Goal: Transaction & Acquisition: Purchase product/service

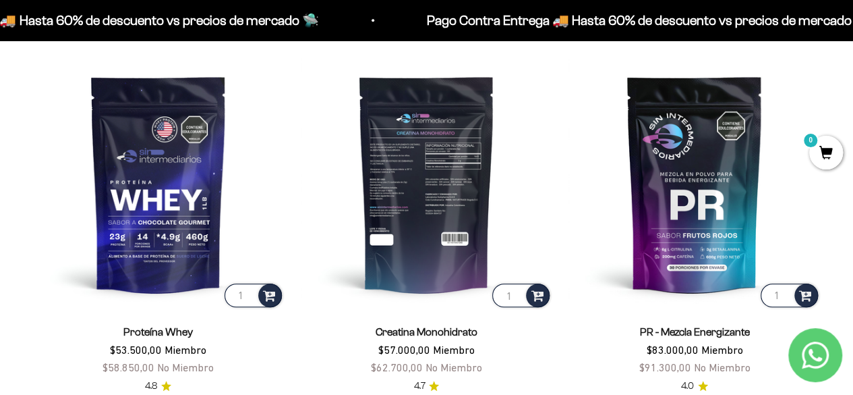
scroll to position [472, 0]
click at [469, 218] on img at bounding box center [427, 183] width 252 height 252
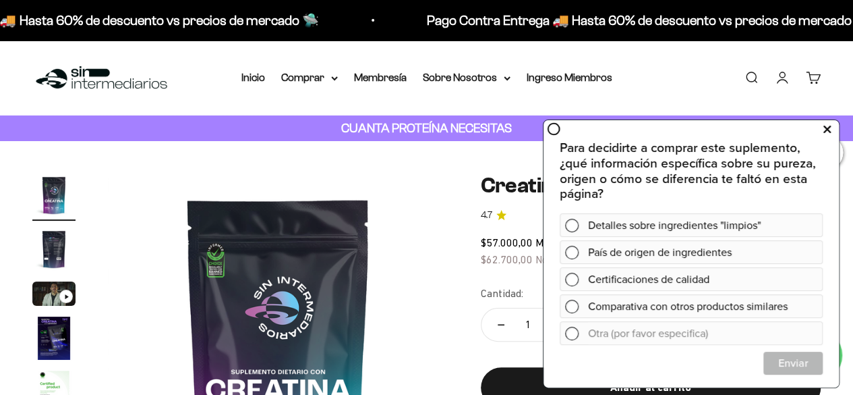
click at [828, 132] on icon at bounding box center [826, 129] width 7 height 18
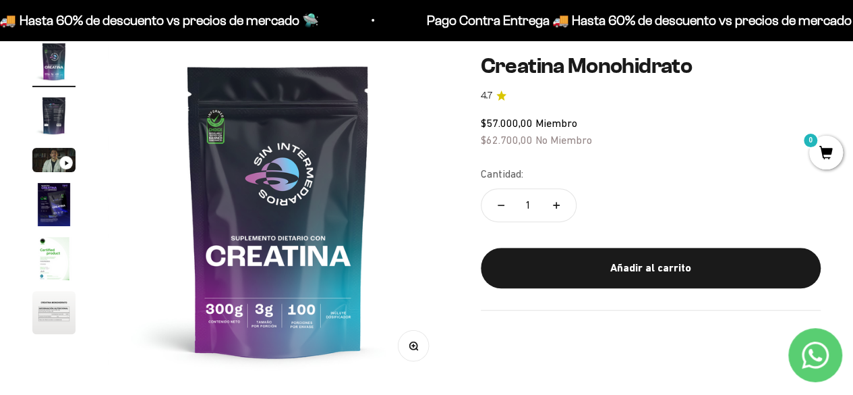
scroll to position [135, 0]
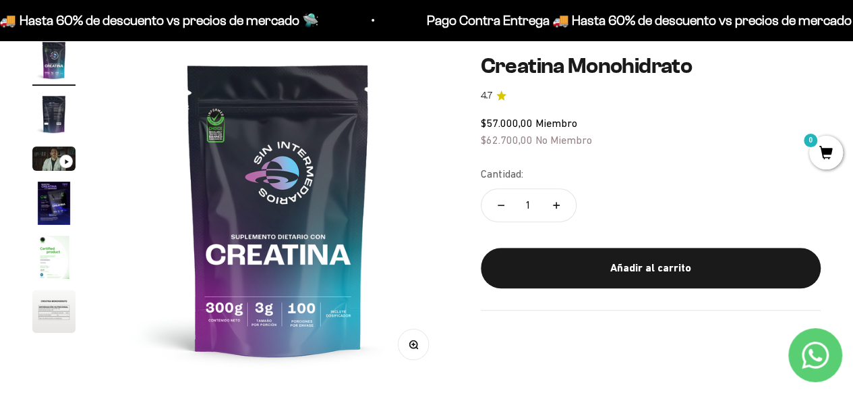
click at [59, 111] on img "Ir al artículo 2" at bounding box center [53, 113] width 43 height 43
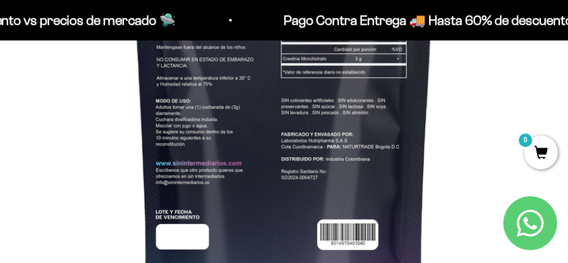
scroll to position [179, 0]
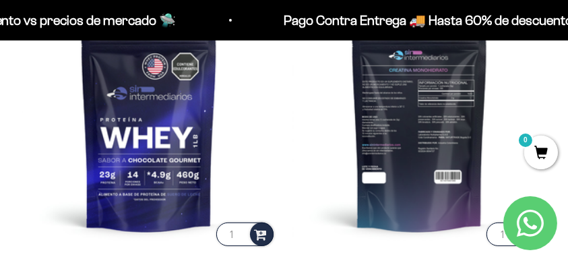
scroll to position [449, 0]
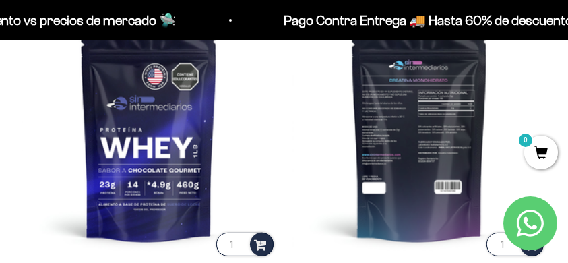
click at [440, 132] on img at bounding box center [420, 131] width 255 height 255
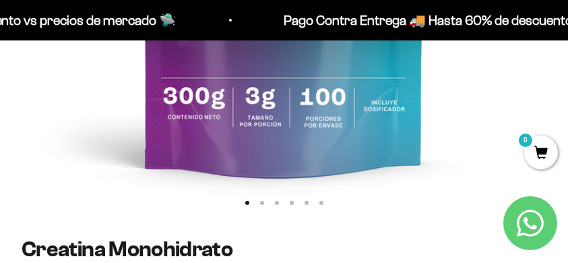
scroll to position [494, 0]
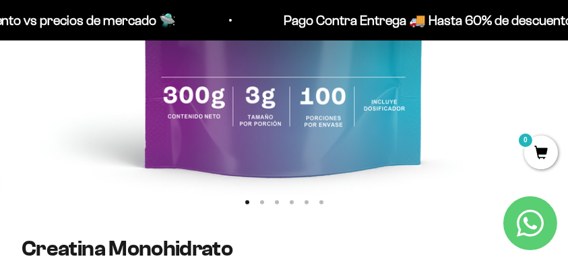
click at [260, 203] on button "Ir al artículo 2" at bounding box center [262, 202] width 4 height 4
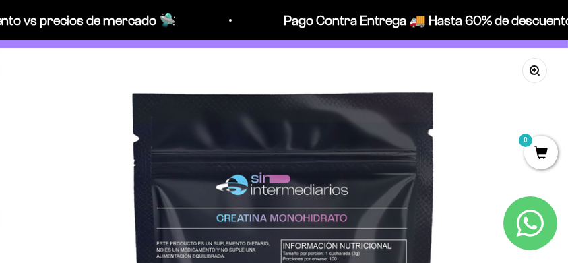
scroll to position [0, 0]
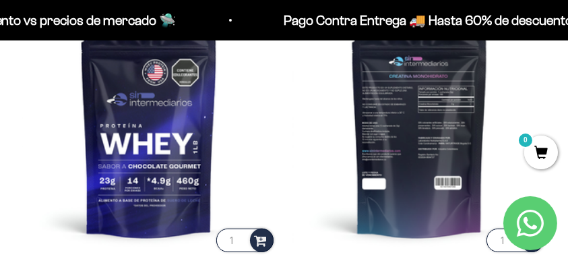
scroll to position [449, 0]
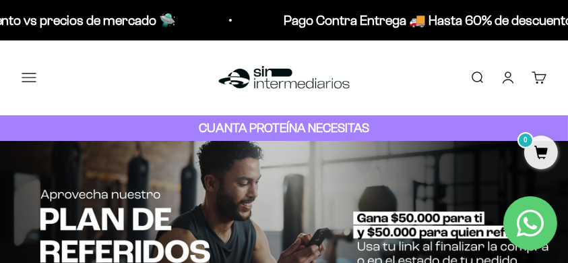
click at [30, 80] on button "Menú" at bounding box center [29, 77] width 15 height 15
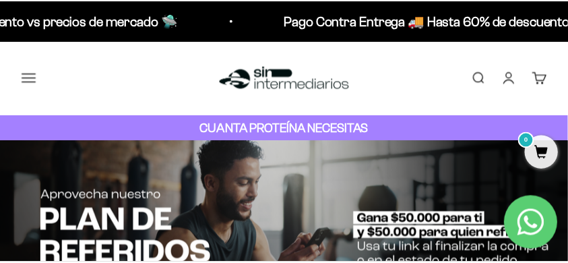
scroll to position [69, 0]
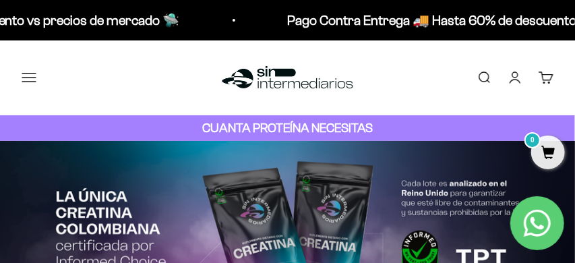
click at [0, 0] on icon "Cerrar" at bounding box center [0, 0] width 0 height 0
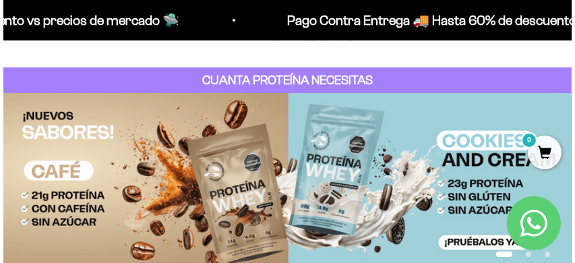
scroll to position [0, 0]
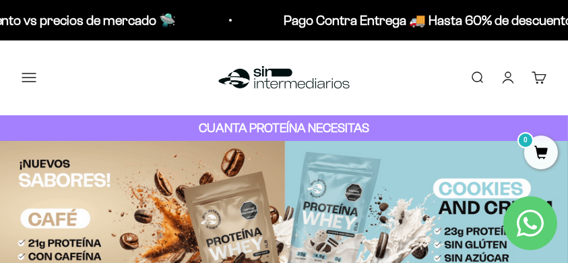
click at [477, 78] on link "Buscar" at bounding box center [477, 77] width 15 height 15
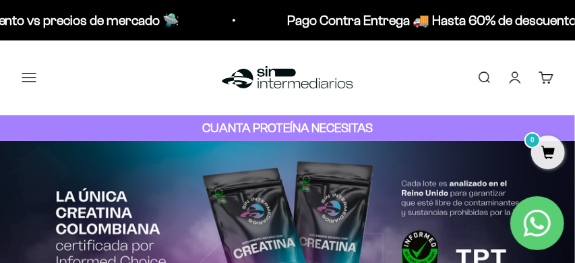
scroll to position [135, 0]
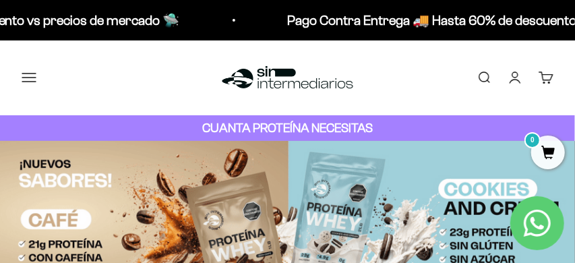
type input "PROTE"
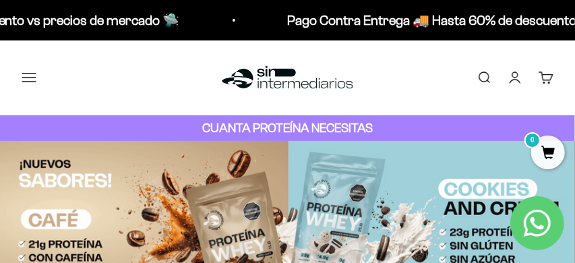
click at [0, 0] on span "Proteína Aislada ISO - Vainilla" at bounding box center [0, 0] width 0 height 0
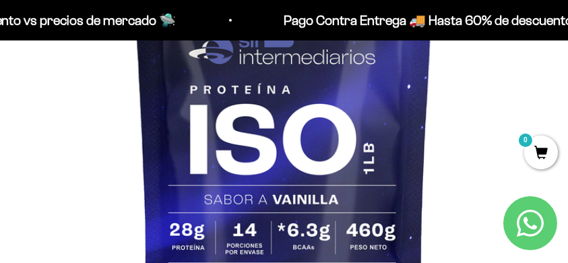
scroll to position [314, 0]
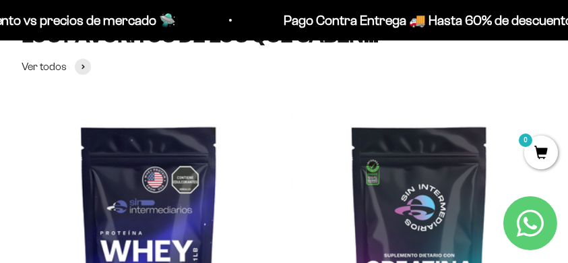
scroll to position [314, 0]
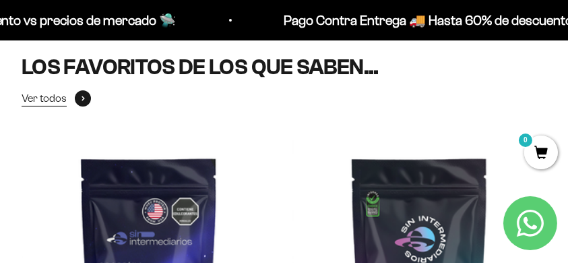
click at [82, 98] on icon at bounding box center [83, 98] width 3 height 5
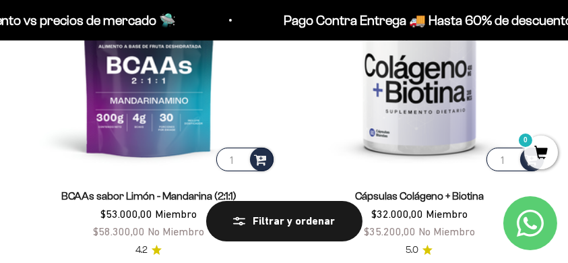
scroll to position [135, 0]
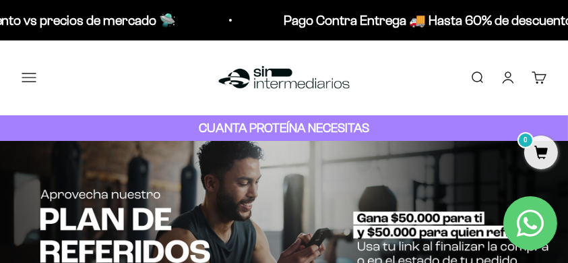
click at [481, 74] on link "Buscar" at bounding box center [477, 77] width 15 height 15
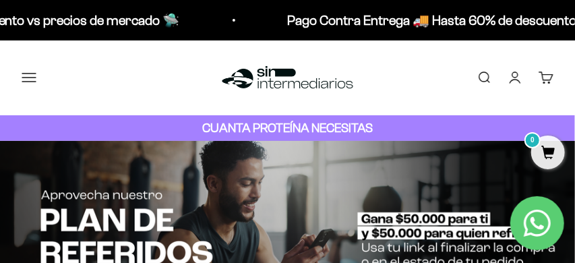
scroll to position [688, 0]
type input "PROTE"
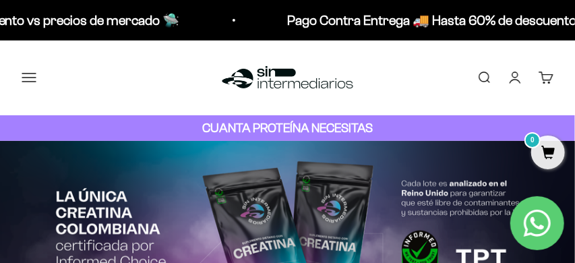
scroll to position [463, 0]
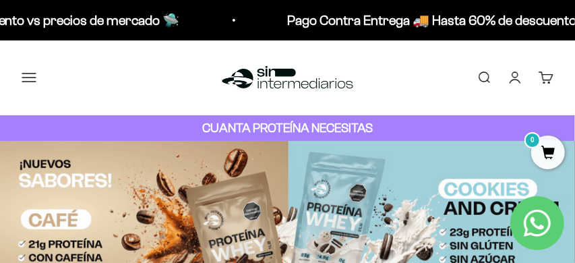
click at [0, 0] on img at bounding box center [0, 0] width 0 height 0
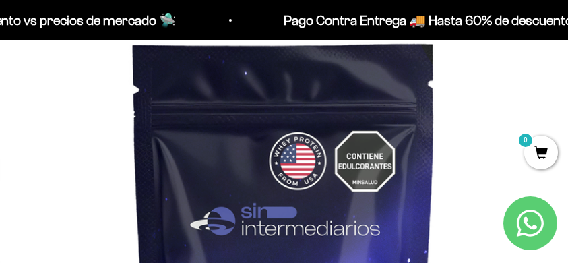
scroll to position [135, 0]
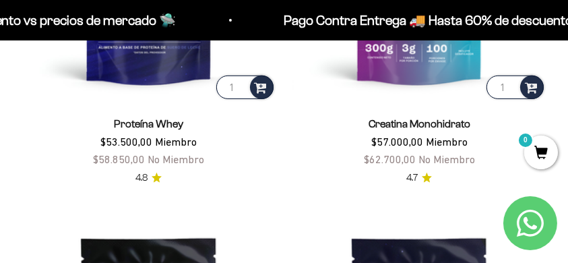
scroll to position [629, 0]
